Goal: Book appointment/travel/reservation

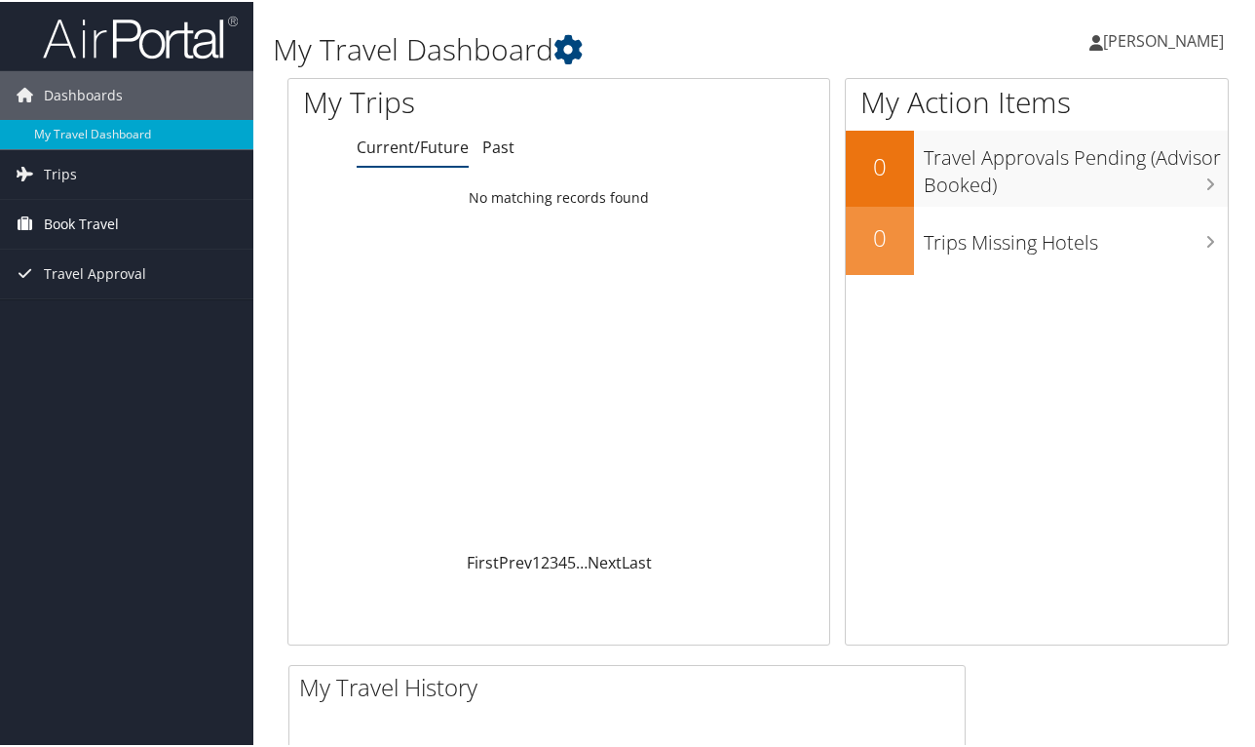
click at [92, 226] on span "Book Travel" at bounding box center [81, 222] width 75 height 49
click at [105, 220] on span "Book Travel" at bounding box center [81, 222] width 75 height 49
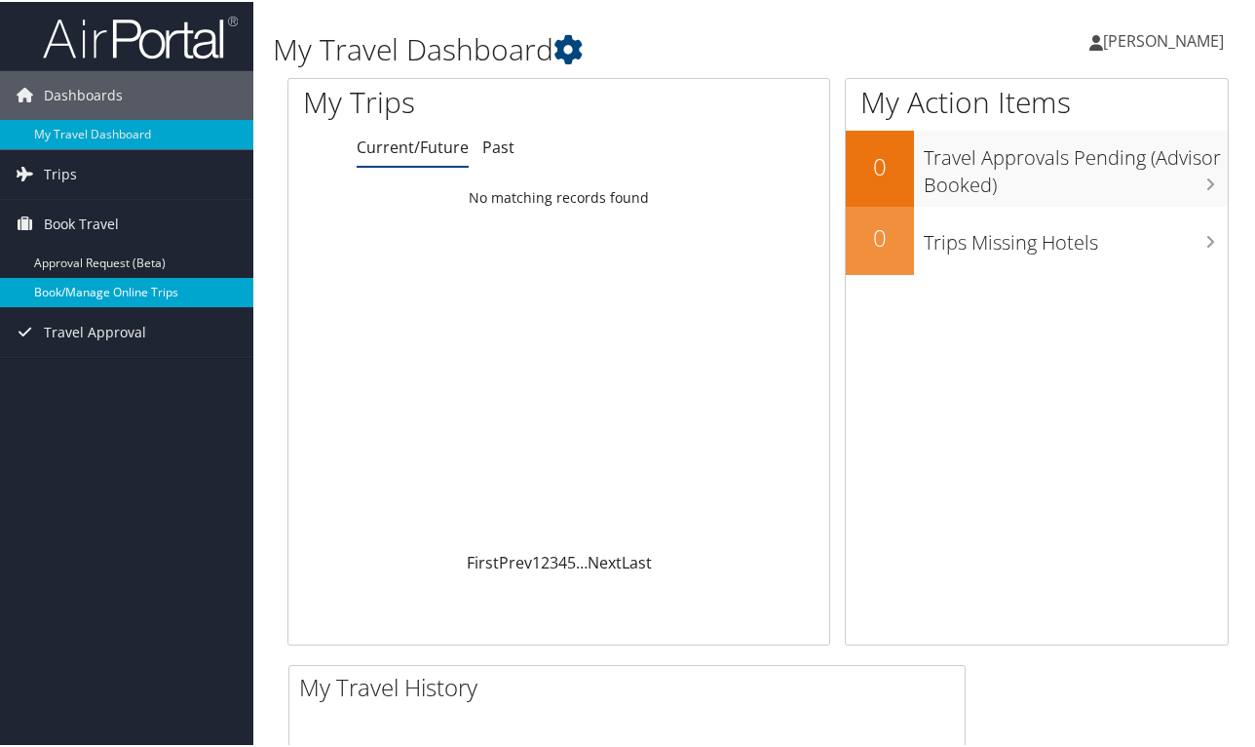
click at [99, 288] on link "Book/Manage Online Trips" at bounding box center [126, 290] width 253 height 29
